Goal: Information Seeking & Learning: Learn about a topic

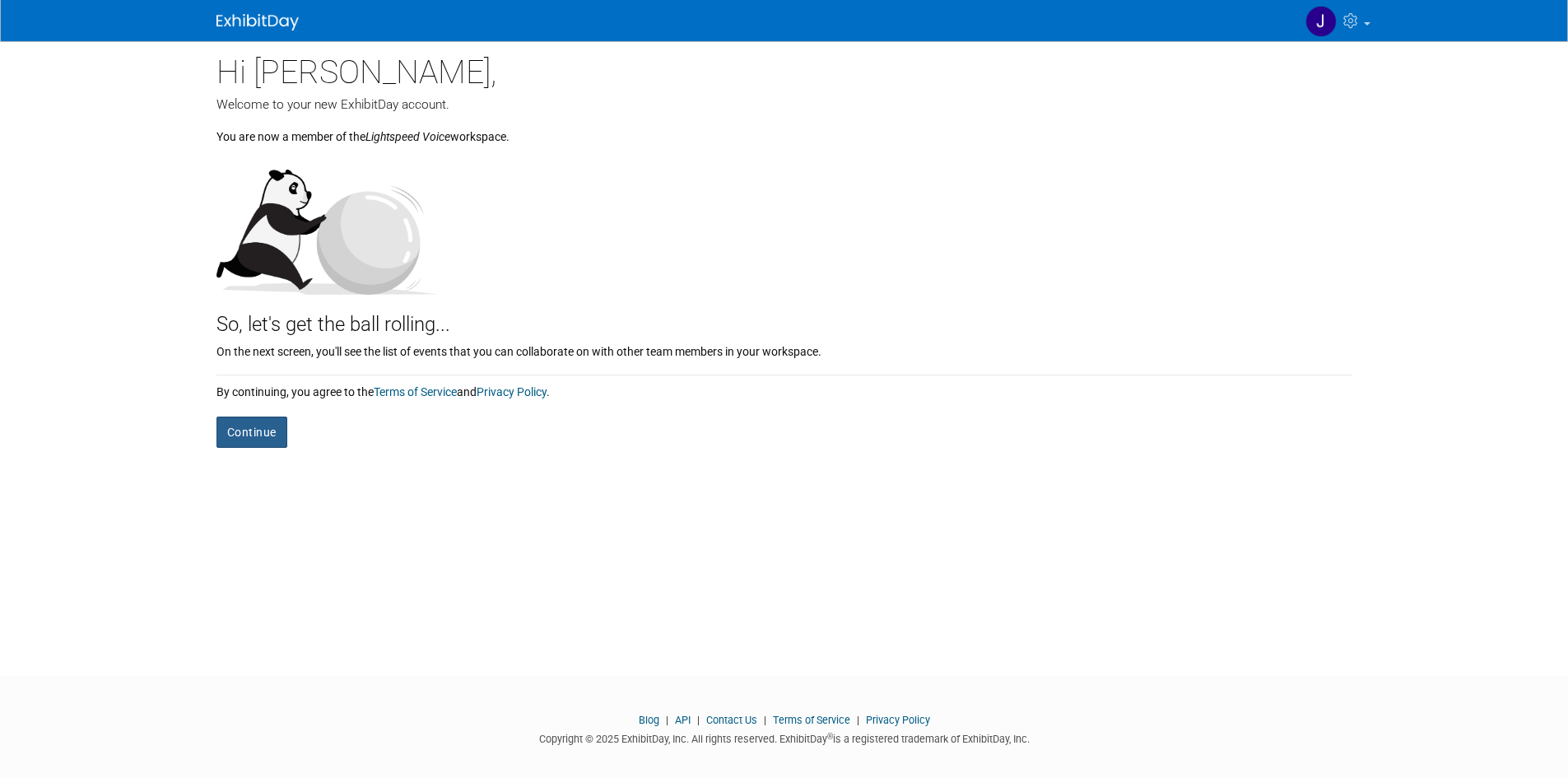
click at [273, 436] on button "Continue" at bounding box center [251, 432] width 71 height 31
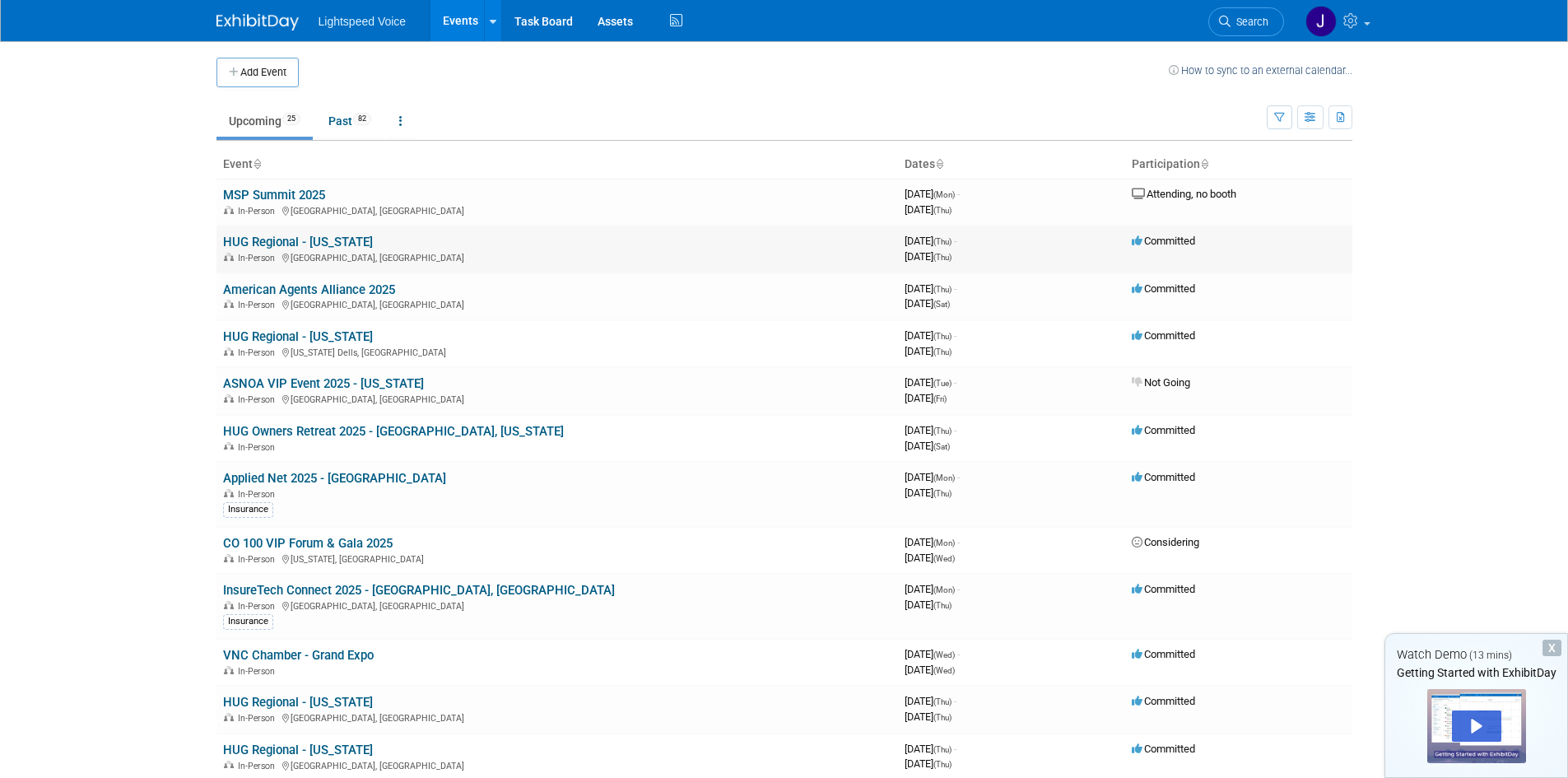
click at [313, 244] on link "HUG Regional - [US_STATE]" at bounding box center [297, 242] width 150 height 15
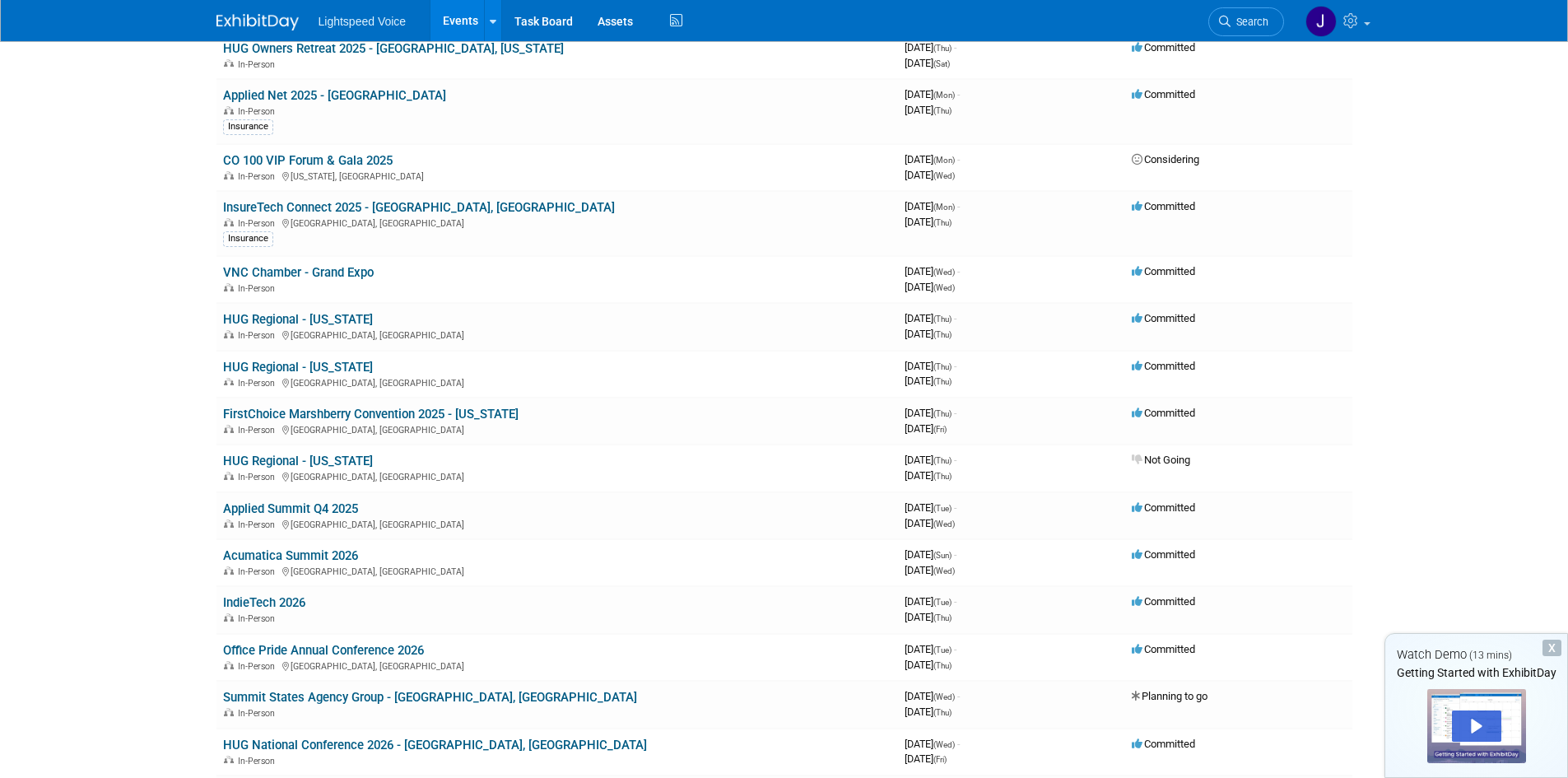
scroll to position [412, 0]
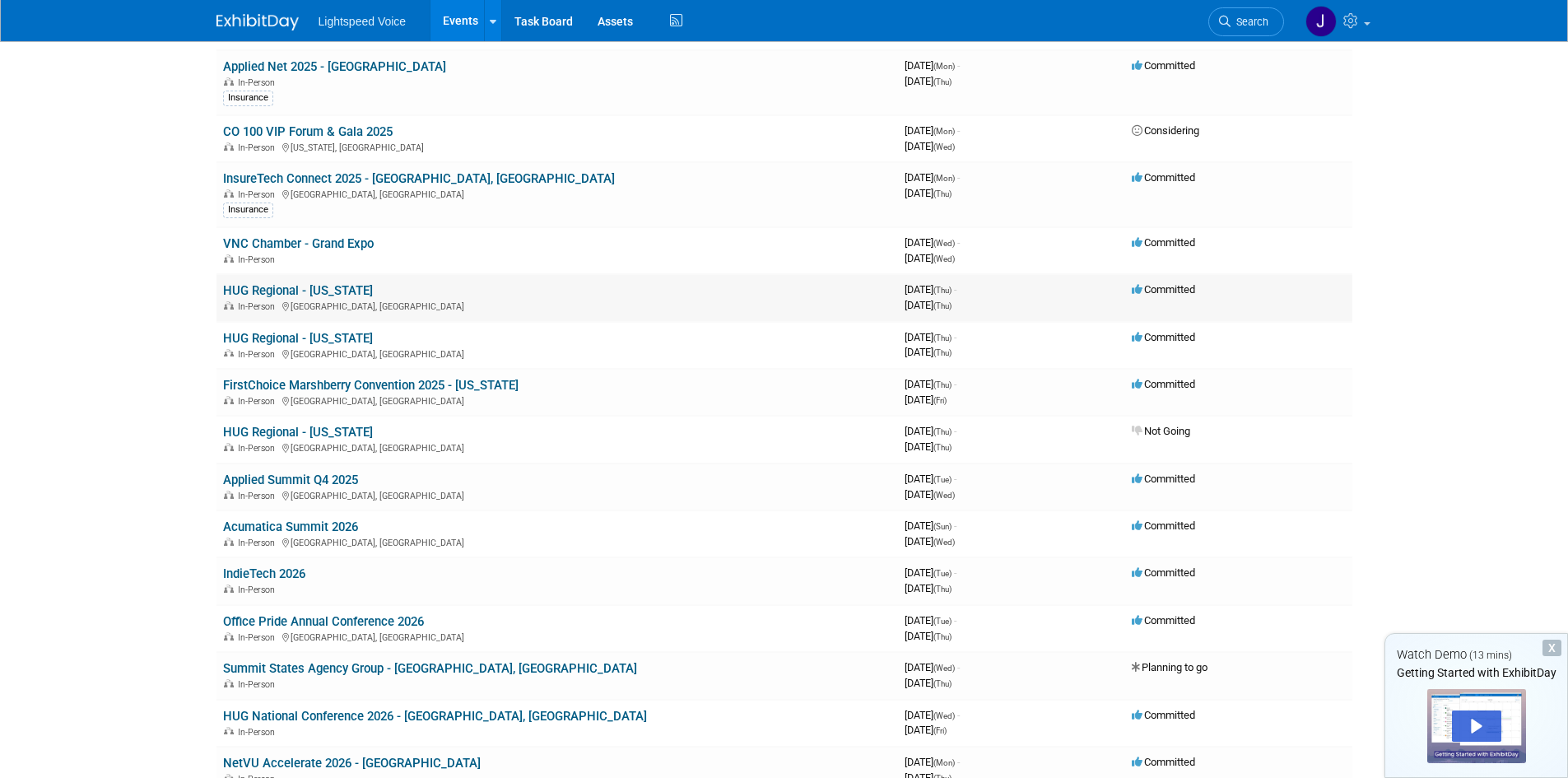
click at [299, 290] on link "HUG Regional - Texas" at bounding box center [297, 290] width 150 height 15
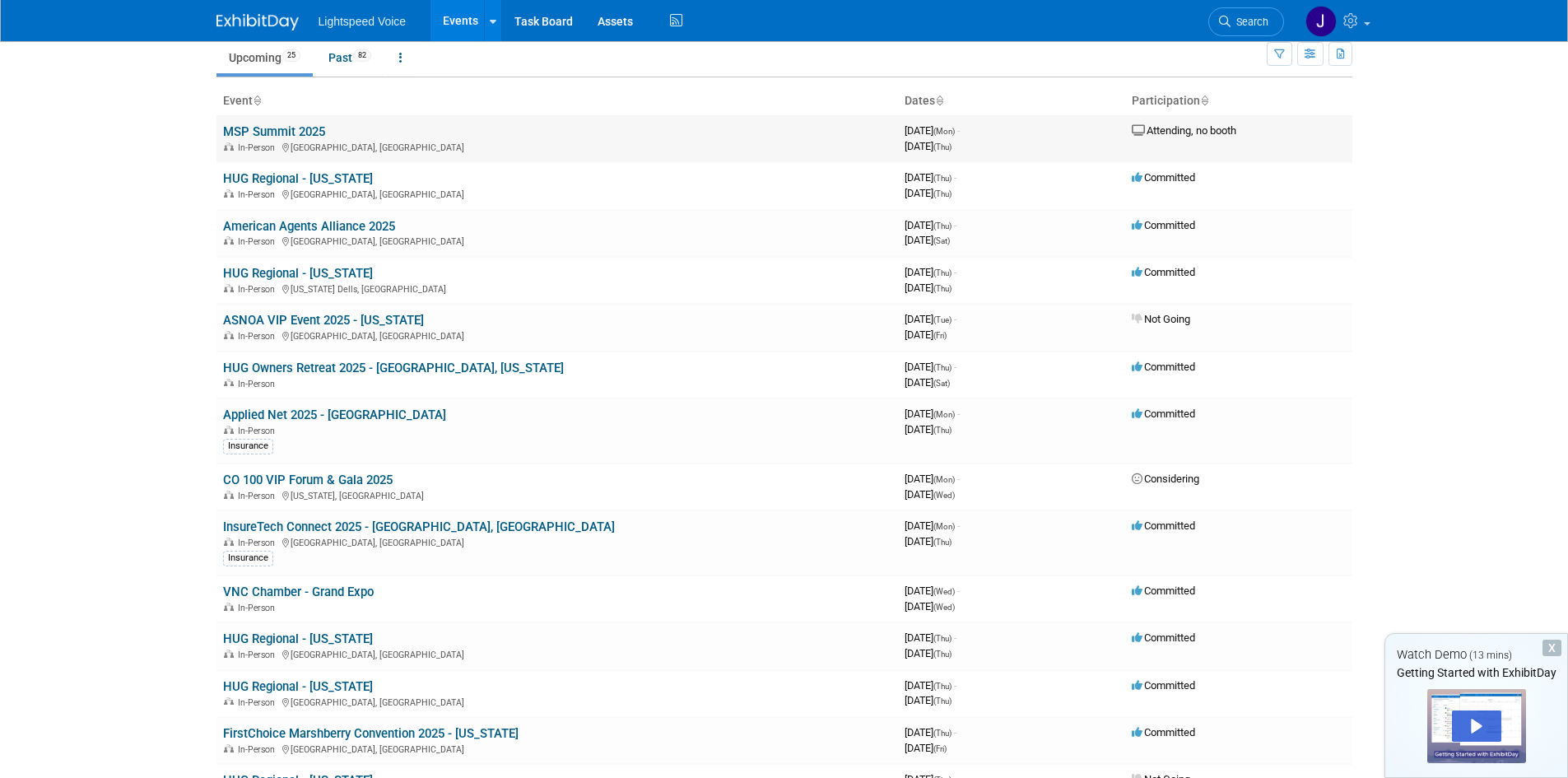
scroll to position [0, 0]
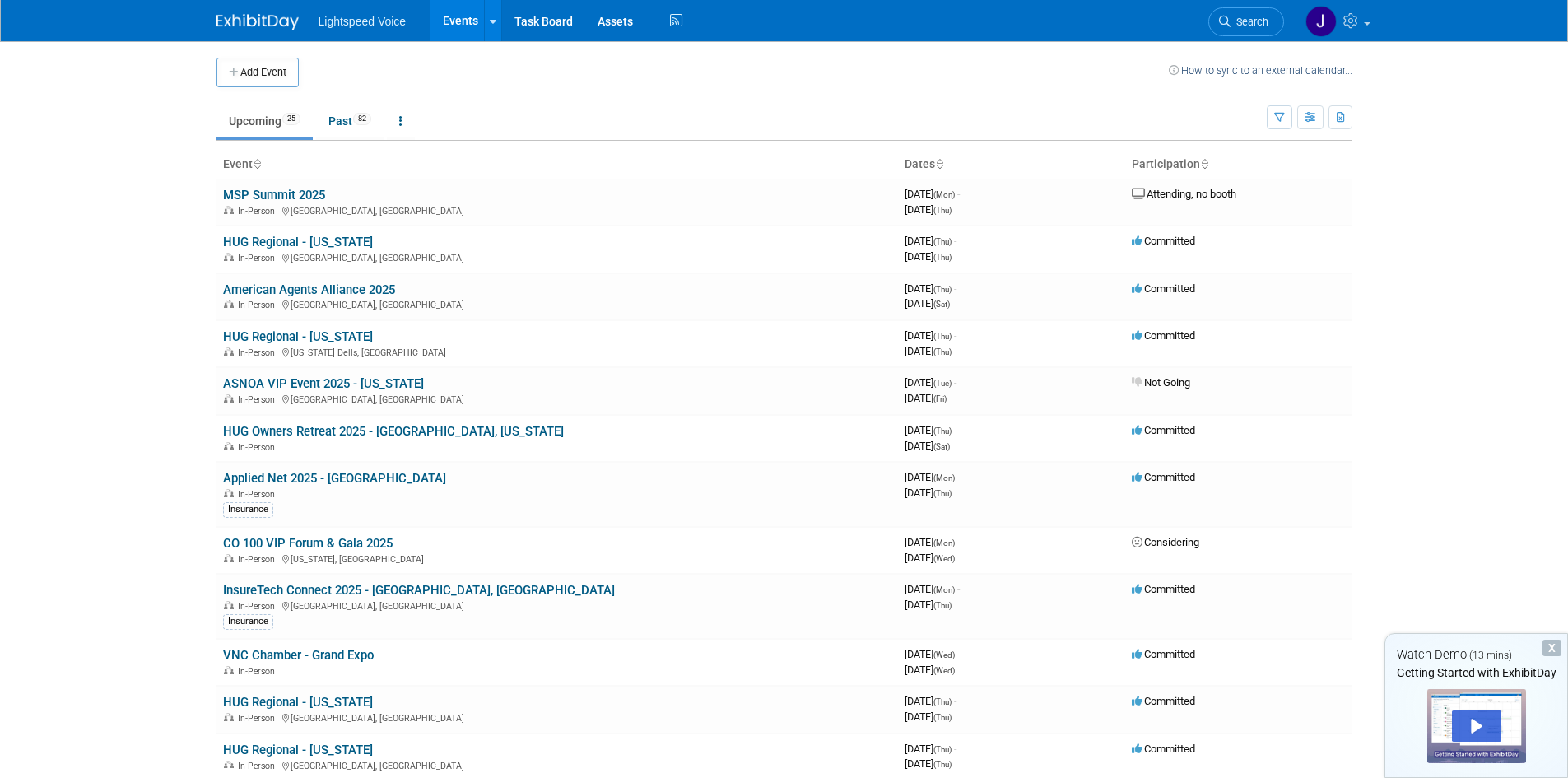
click at [1548, 645] on div "X" at bounding box center [1551, 647] width 19 height 17
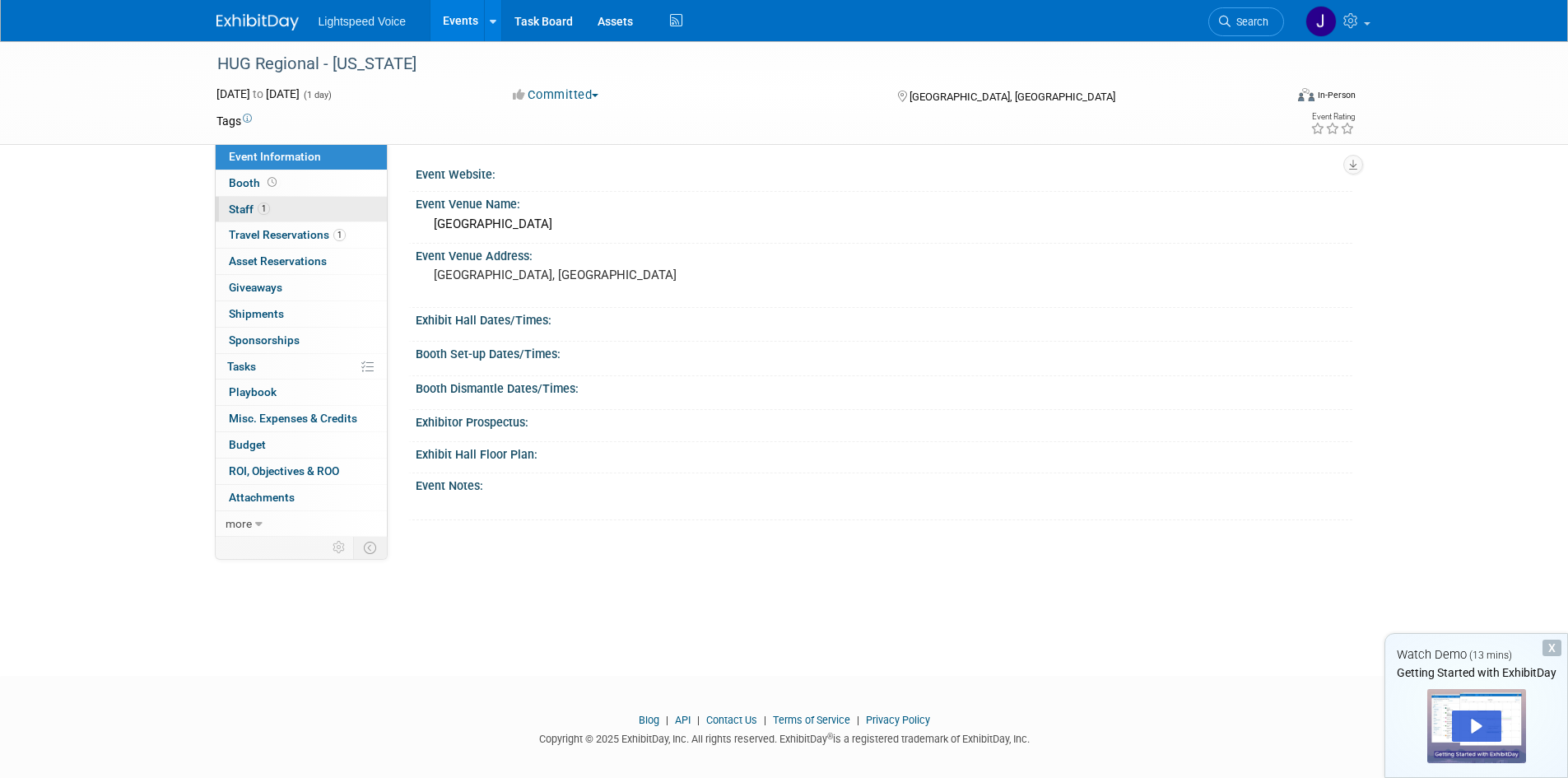
click at [232, 205] on span "Staff 1" at bounding box center [249, 209] width 41 height 13
click at [237, 207] on span "Staff 1" at bounding box center [249, 209] width 41 height 13
